Goal: Task Accomplishment & Management: Manage account settings

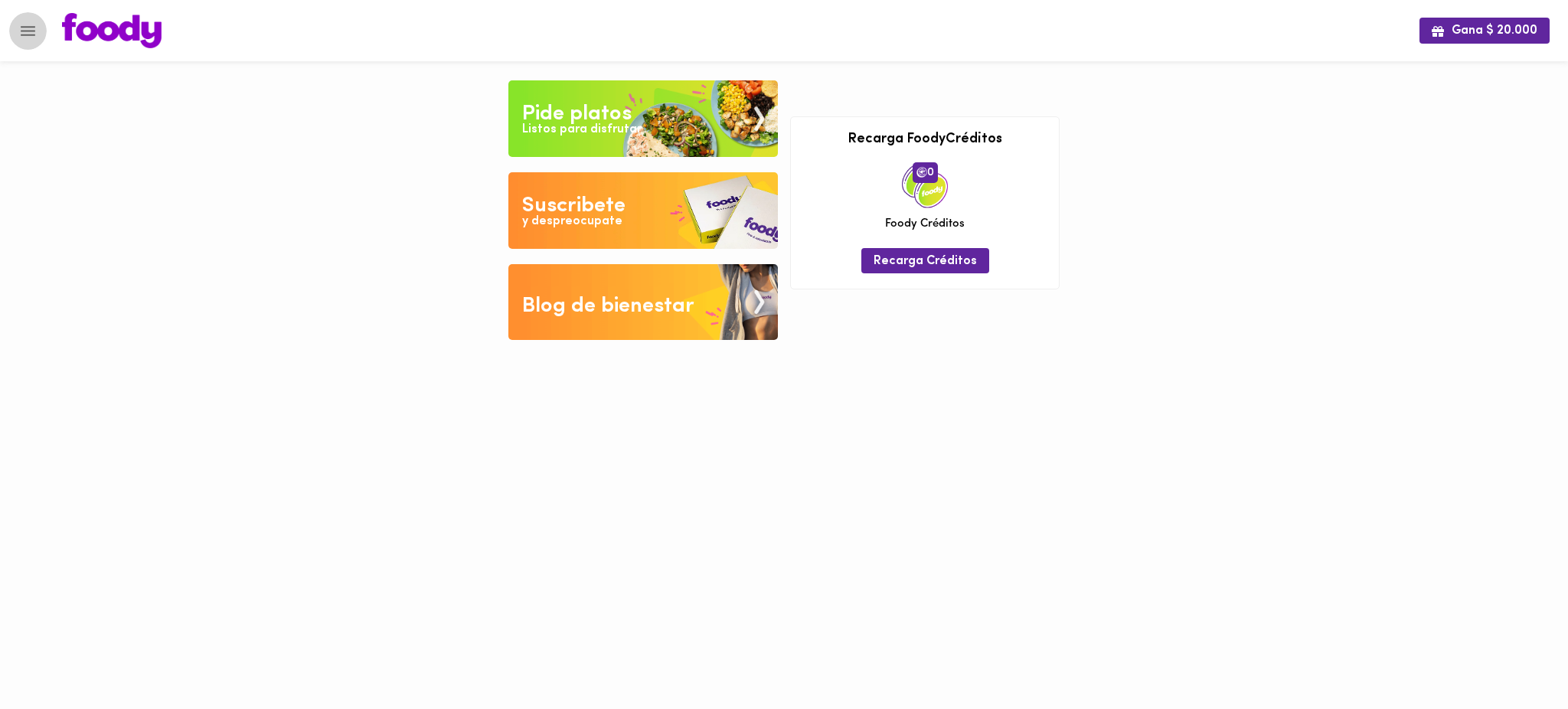
click at [22, 35] on icon "Menu" at bounding box center [28, 31] width 19 height 19
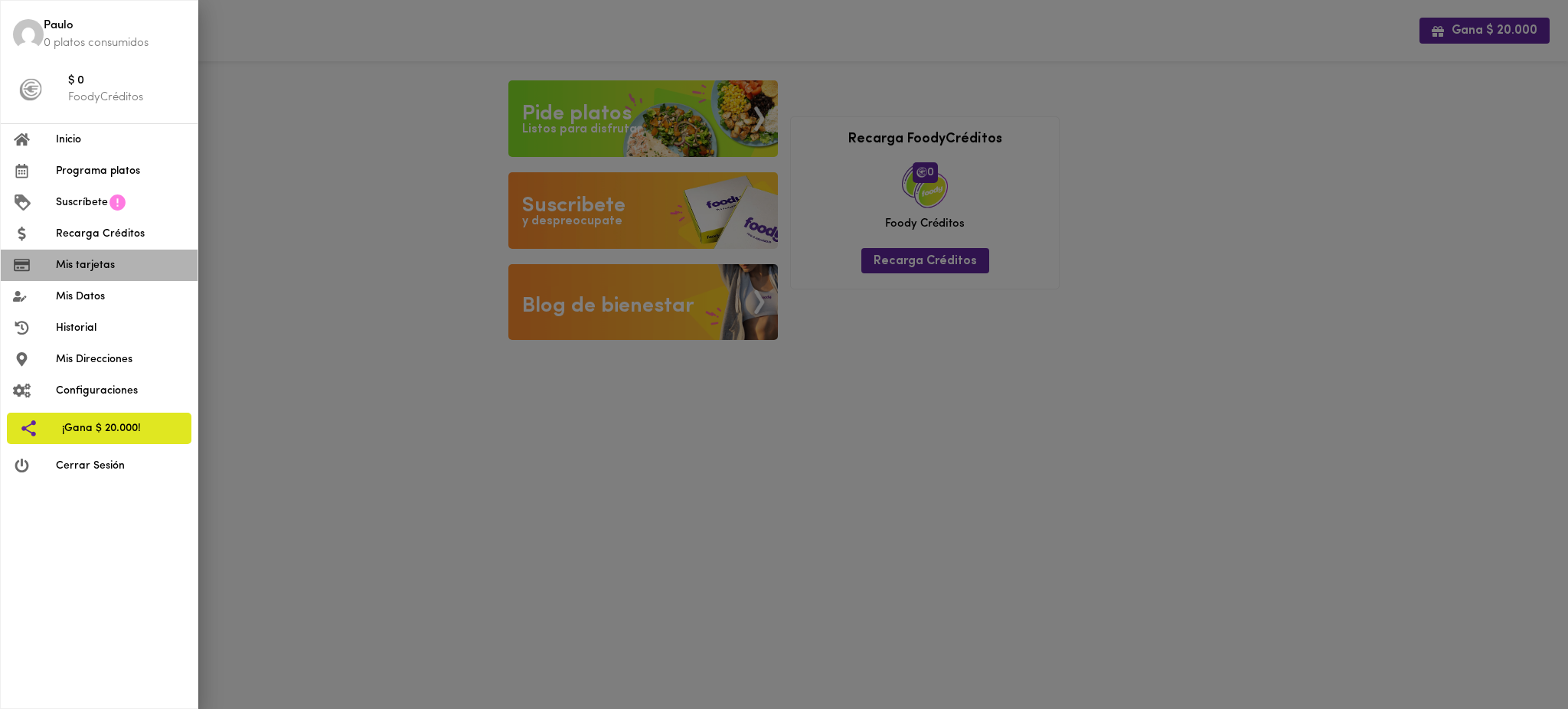
click at [100, 275] on li "Mis tarjetas" at bounding box center [99, 265] width 197 height 32
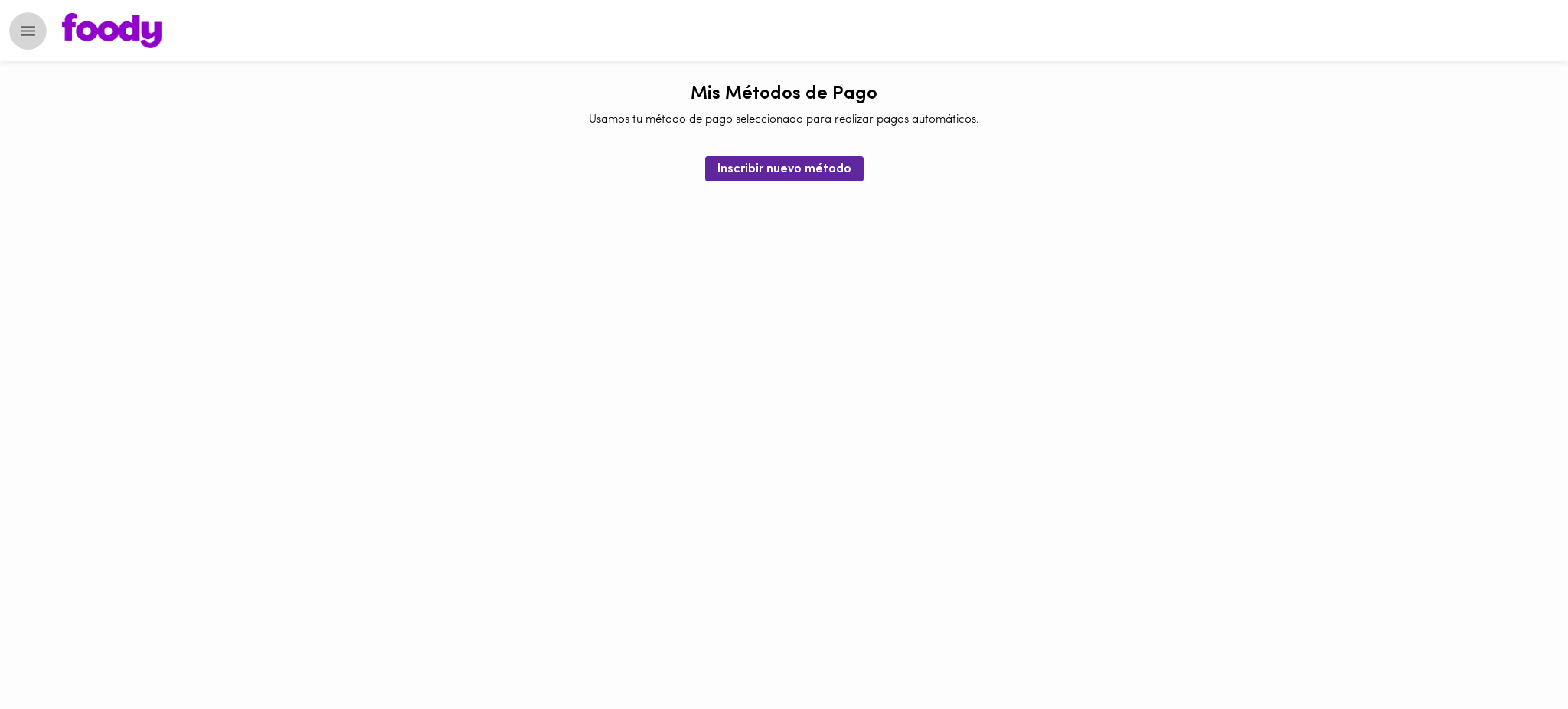
click at [25, 29] on icon "Menu" at bounding box center [28, 31] width 19 height 19
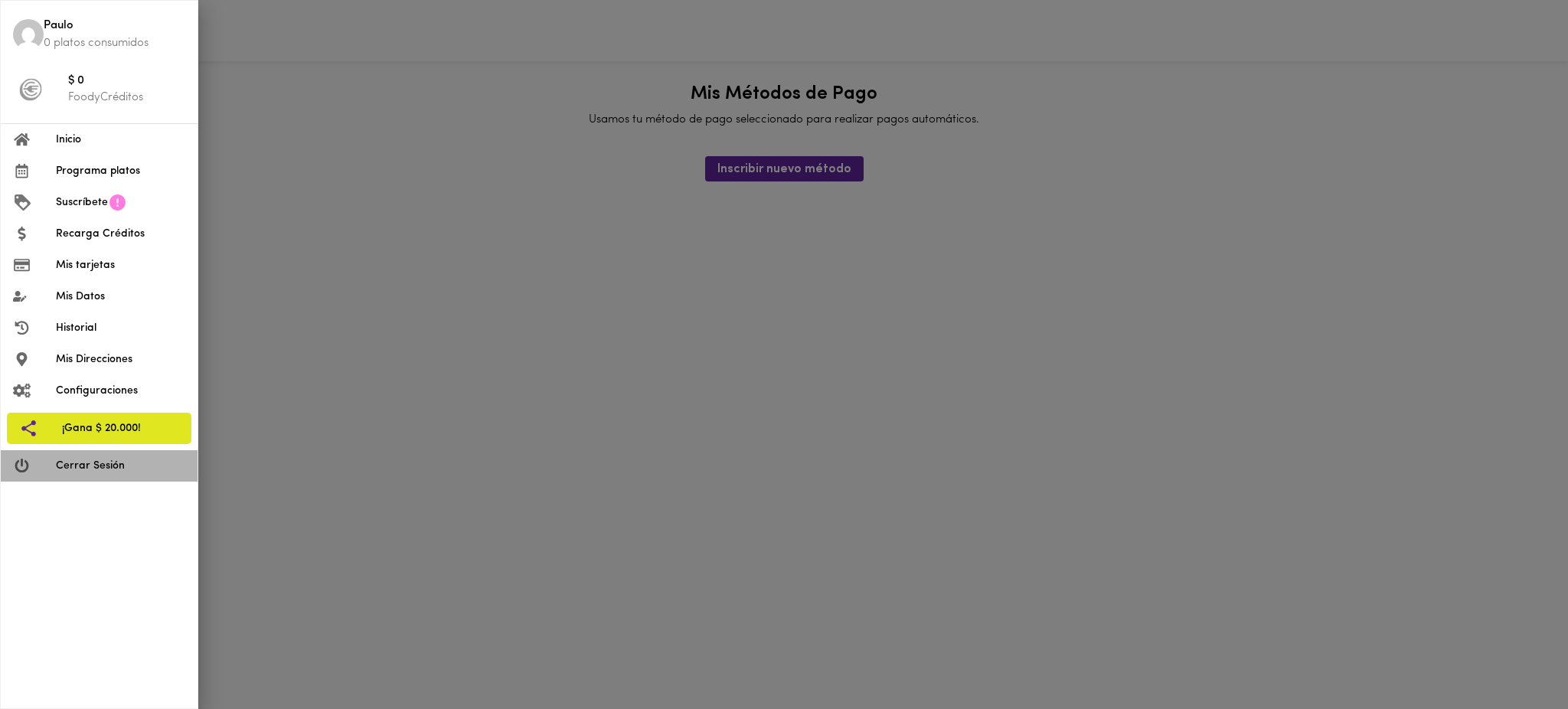
click at [99, 472] on span "Cerrar Sesión" at bounding box center [120, 465] width 130 height 16
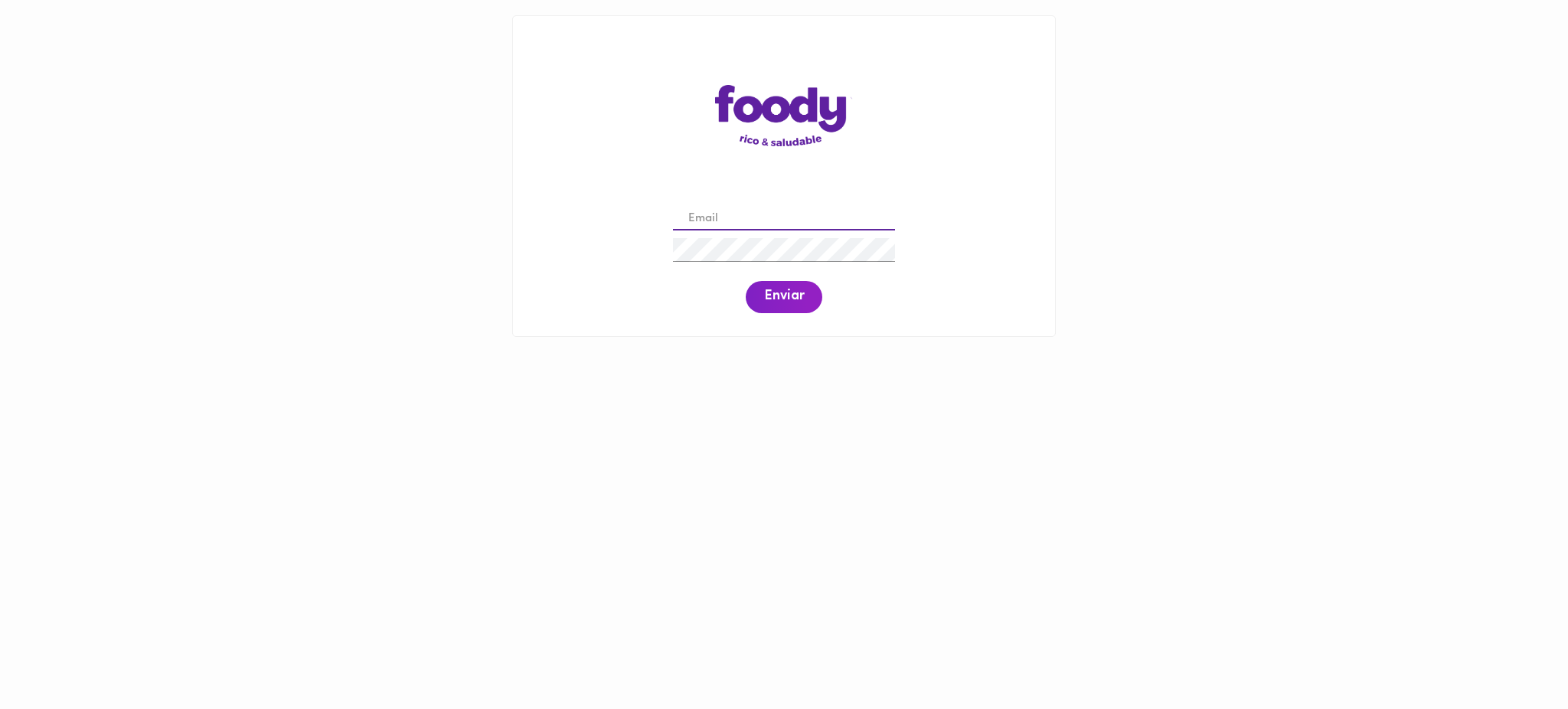
click at [739, 222] on input "email" at bounding box center [783, 219] width 222 height 23
paste input "3214049770"
type input "3214049770"
drag, startPoint x: 784, startPoint y: 206, endPoint x: 623, endPoint y: 221, distance: 161.7
click at [623, 221] on div "3214049770 Enviar" at bounding box center [784, 259] width 511 height 117
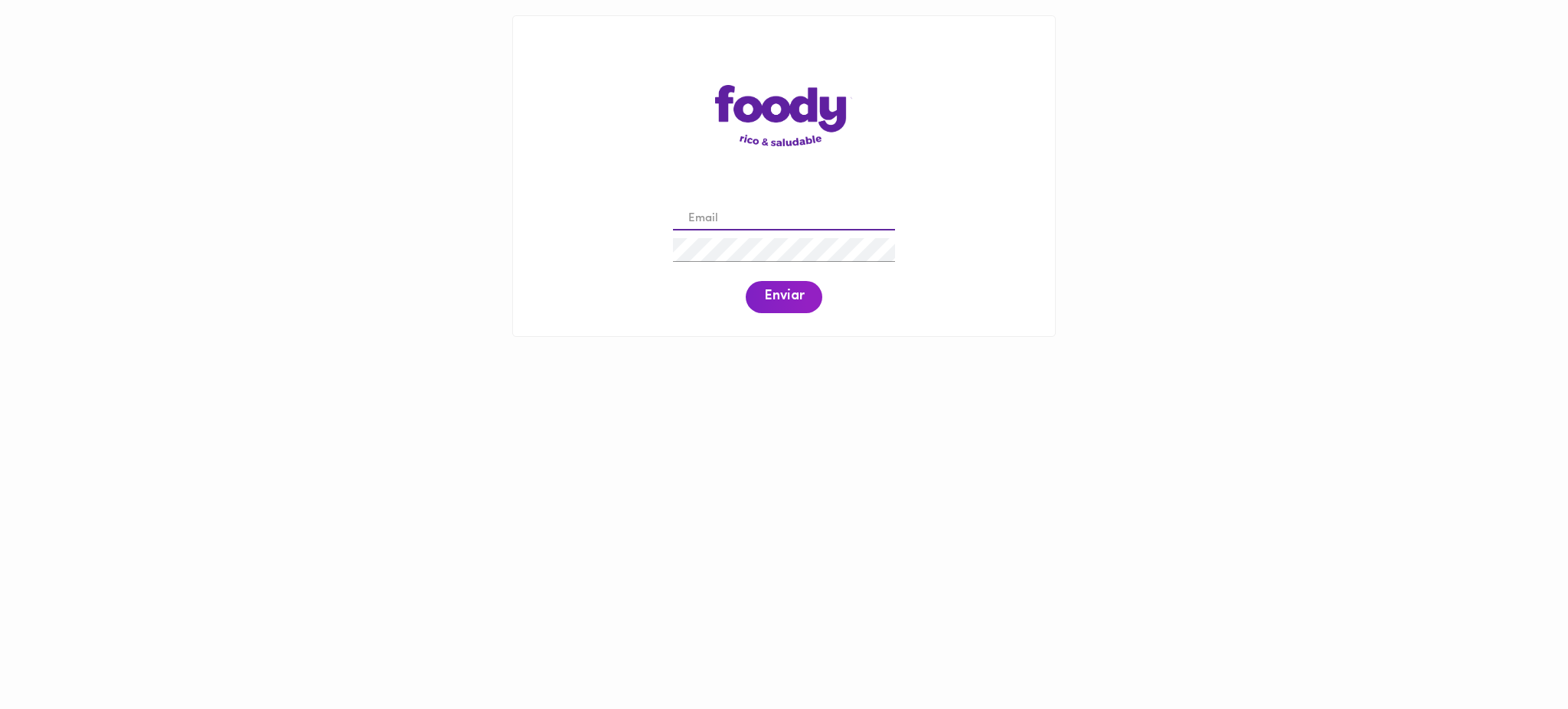
paste input "[EMAIL_ADDRESS][DOMAIN_NAME]"
type input "[EMAIL_ADDRESS][DOMAIN_NAME]"
click at [779, 308] on button "Enviar" at bounding box center [784, 297] width 77 height 32
